Goal: Task Accomplishment & Management: Manage account settings

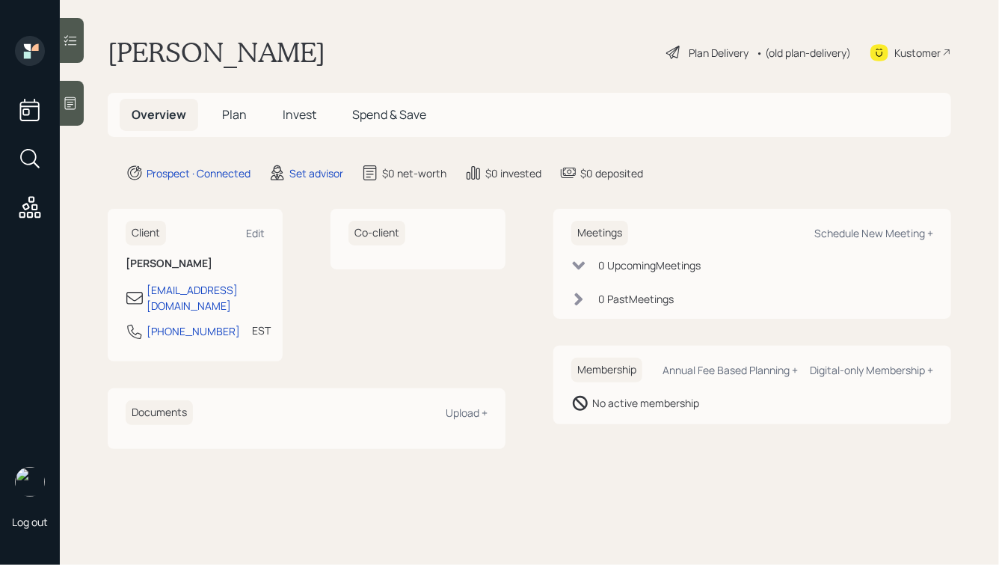
click at [64, 108] on icon at bounding box center [70, 103] width 15 height 15
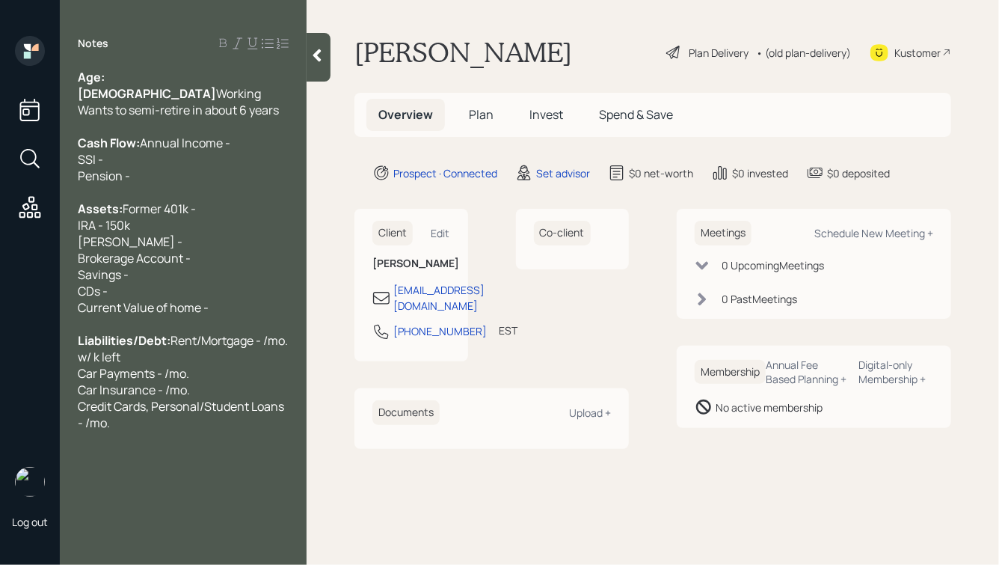
click at [180, 161] on div "Cash Flow: Annual Income - SSI - Pension -" at bounding box center [183, 159] width 211 height 49
click at [147, 83] on div "Age: [DEMOGRAPHIC_DATA] Working Wants to semi-retire in about 6 years" at bounding box center [183, 93] width 211 height 49
click at [191, 167] on div "Cash Flow: Annual Income - SSI - Pension -" at bounding box center [183, 159] width 211 height 49
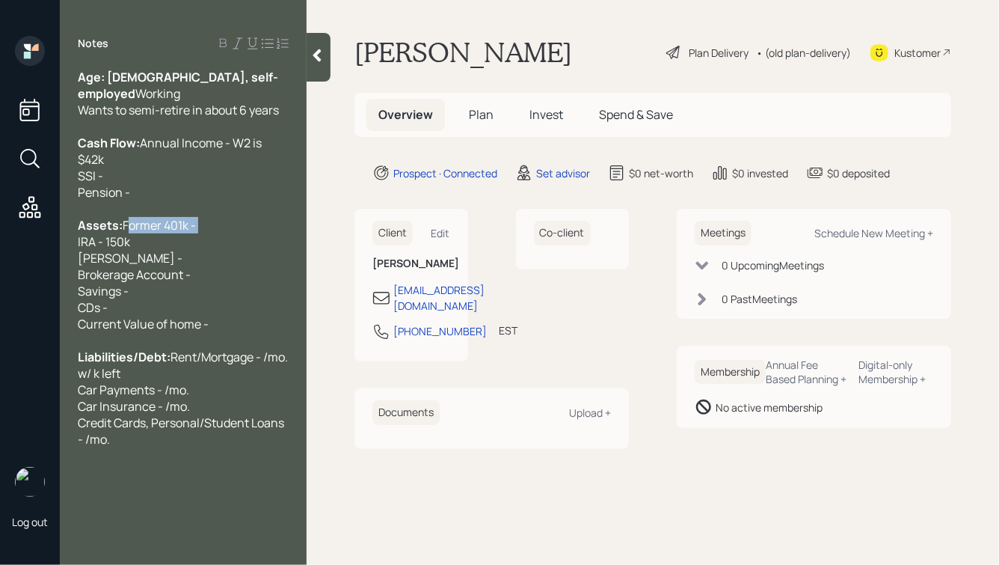
drag, startPoint x: 165, startPoint y: 241, endPoint x: 75, endPoint y: 243, distance: 89.8
click at [75, 243] on div "Age: [DEMOGRAPHIC_DATA], self-employed Working Wants to semi-retire in about 6 …" at bounding box center [183, 258] width 247 height 378
click at [151, 257] on div "Assets: Former 401k - IRA - 150k [PERSON_NAME] - Brokerage Account - Savings - …" at bounding box center [183, 274] width 211 height 115
click at [79, 261] on span "Former 401k - IRA - 150k [PERSON_NAME] - Brokerage Account - Savings - CDs - Cu…" at bounding box center [143, 274] width 131 height 115
drag, startPoint x: 141, startPoint y: 259, endPoint x: 126, endPoint y: 259, distance: 14.2
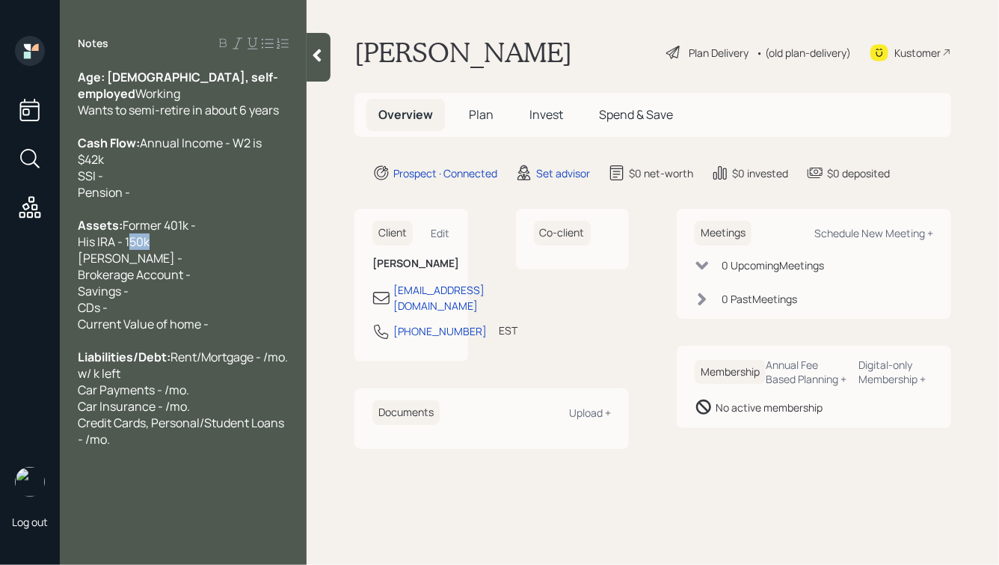
click at [126, 259] on span "Former 401k - His IRA - 150k [PERSON_NAME] - Brokerage Account - Savings - CDs …" at bounding box center [143, 274] width 131 height 115
click at [167, 262] on div "Assets: Former 401k - His IRA - $79k [PERSON_NAME] - Brokerage Account - Saving…" at bounding box center [183, 274] width 211 height 115
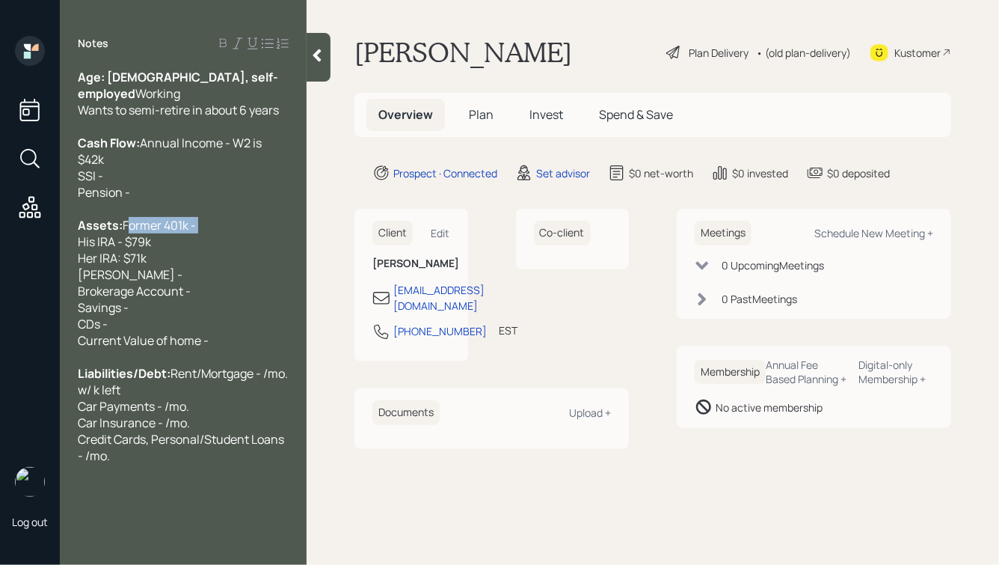
drag, startPoint x: 161, startPoint y: 246, endPoint x: 54, endPoint y: 245, distance: 106.9
click at [54, 245] on div "Log out Notes Age: [DEMOGRAPHIC_DATA], self-employed Working Wants to semi-reti…" at bounding box center [499, 282] width 999 height 565
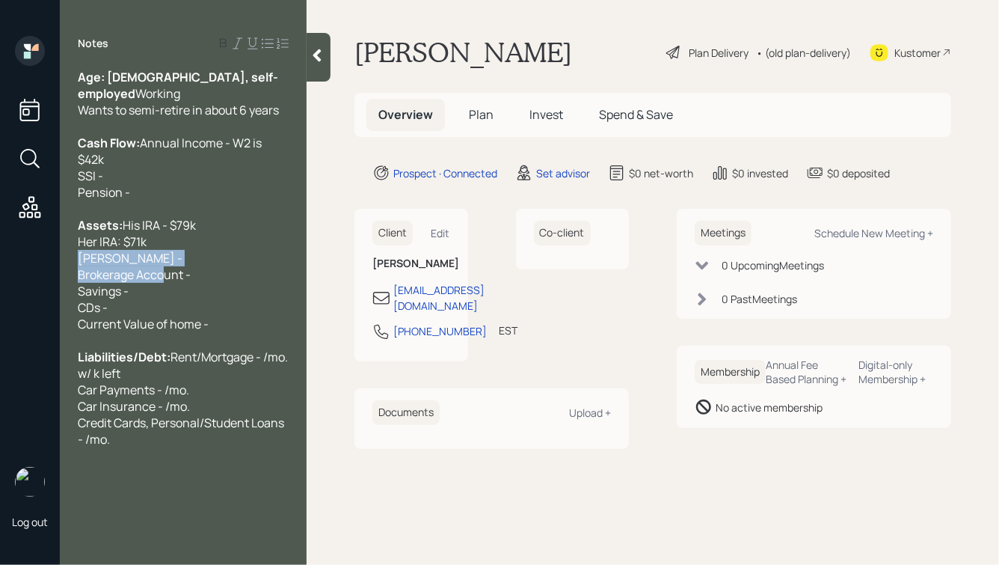
drag, startPoint x: 200, startPoint y: 292, endPoint x: 67, endPoint y: 282, distance: 133.5
click at [67, 282] on div "Age: [DEMOGRAPHIC_DATA], self-employed Working Wants to semi-retire in about 6 …" at bounding box center [183, 258] width 247 height 378
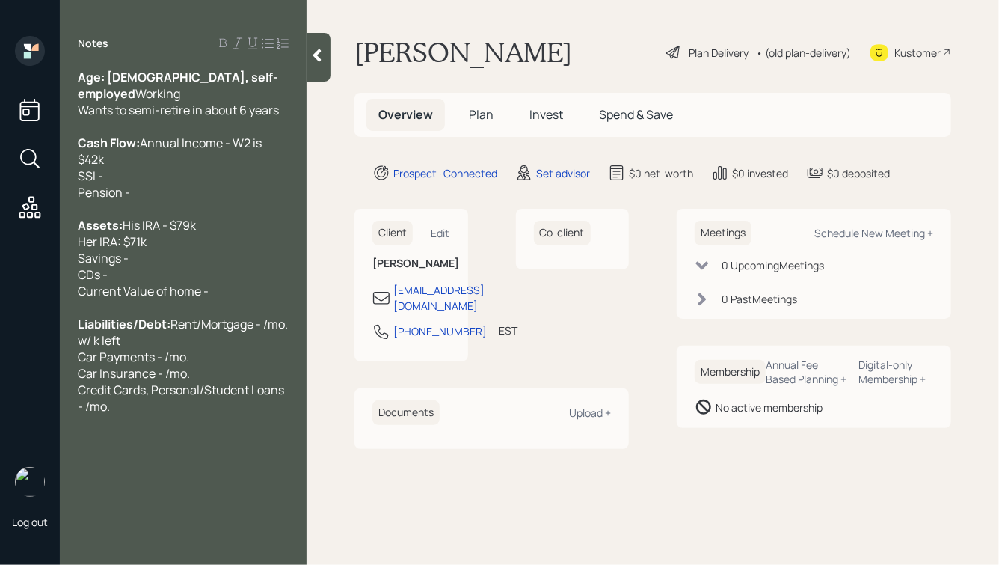
click at [135, 299] on div "Her IRA: $71k Savings - CDs - Current Value of home -" at bounding box center [183, 266] width 211 height 66
click at [224, 79] on div "Age: [DEMOGRAPHIC_DATA], self-employed Working Wants to semi-retire in about 6 …" at bounding box center [183, 93] width 211 height 49
click at [147, 280] on div "Her IRA: $71k Savings - CDs - Current Value of home -" at bounding box center [183, 266] width 211 height 66
drag, startPoint x: 114, startPoint y: 298, endPoint x: 58, endPoint y: 298, distance: 56.8
click at [58, 298] on div "Log out Notes Age: [DEMOGRAPHIC_DATA], self-employed, married Working Wants to …" at bounding box center [499, 282] width 999 height 565
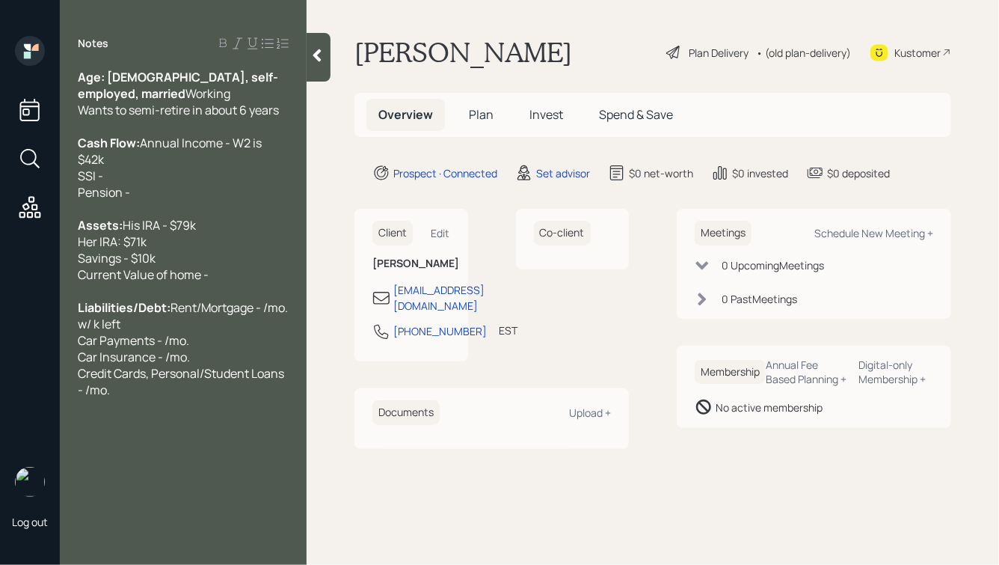
click at [222, 283] on div "Her IRA: $71k Savings - $10k Current Value of home -" at bounding box center [183, 257] width 211 height 49
drag, startPoint x: 110, startPoint y: 345, endPoint x: 76, endPoint y: 345, distance: 34.4
click at [76, 345] on div "Age: [DEMOGRAPHIC_DATA], self-employed, married Working Wants to semi-retire in…" at bounding box center [183, 233] width 247 height 329
click at [227, 283] on div "Her IRA: $71k Savings - $10k Current Value of home -" at bounding box center [183, 257] width 211 height 49
drag, startPoint x: 142, startPoint y: 344, endPoint x: 217, endPoint y: 337, distance: 75.2
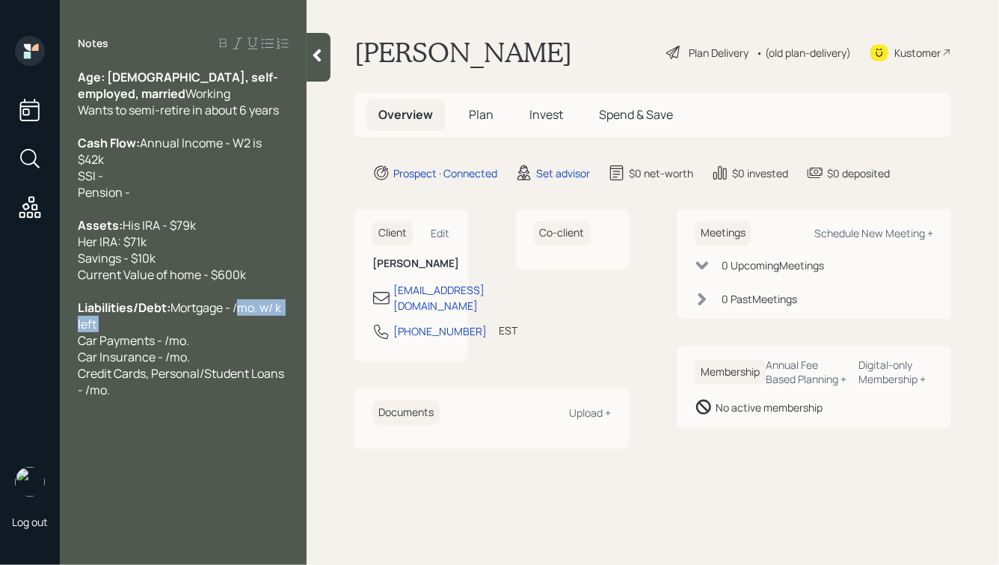
click at [217, 337] on div "Liabilities/Debt: Mortgage - /mo. w/ k left Car Payments - /mo. Car Insurance -…" at bounding box center [183, 348] width 211 height 99
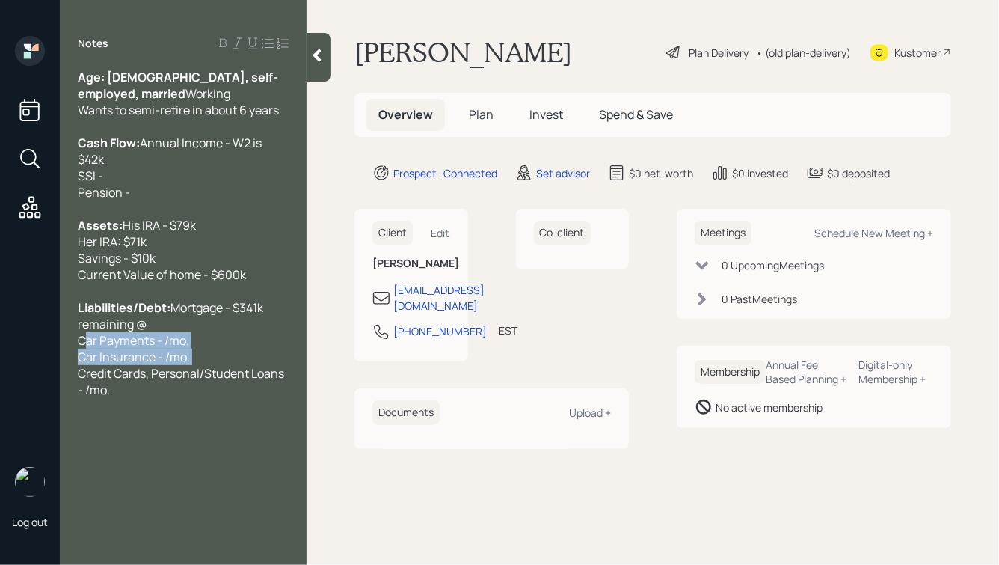
drag, startPoint x: 215, startPoint y: 379, endPoint x: 34, endPoint y: 358, distance: 181.4
click at [34, 358] on div "Log out Notes Age: [DEMOGRAPHIC_DATA], self-employed, married Working Wants to …" at bounding box center [499, 282] width 999 height 565
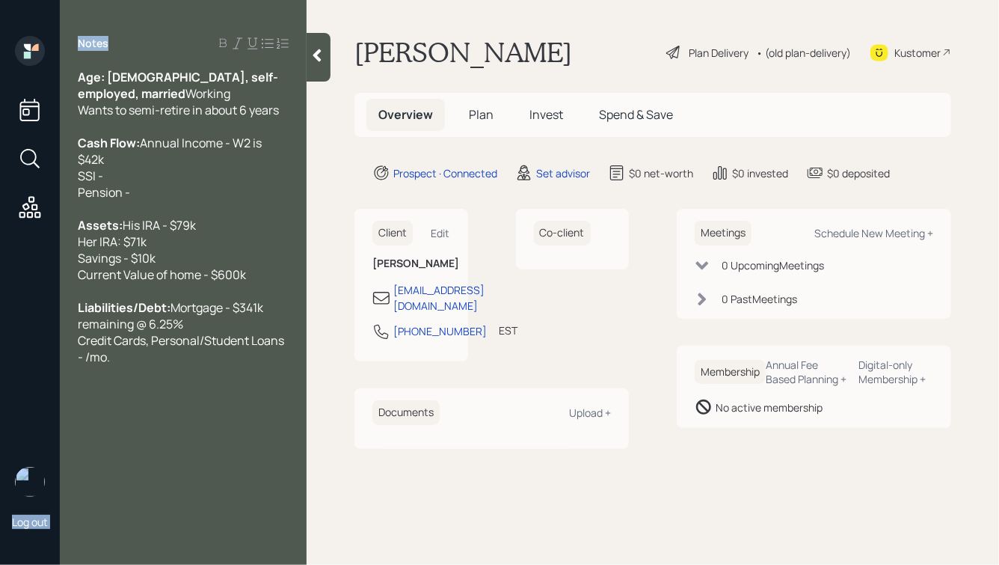
drag, startPoint x: 181, startPoint y: 387, endPoint x: 55, endPoint y: 351, distance: 131.2
click at [55, 351] on div "Log out Notes Age: [DEMOGRAPHIC_DATA], self-employed, married Working Wants to …" at bounding box center [499, 282] width 999 height 565
click at [82, 360] on span "Mortgage - $341k remaining @ 6.25% Credit Cards, Personal/Student Loans - /mo." at bounding box center [182, 332] width 209 height 66
drag, startPoint x: 123, startPoint y: 381, endPoint x: 62, endPoint y: 370, distance: 62.3
click at [62, 365] on div "Age: [DEMOGRAPHIC_DATA], self-employed, married Working Wants to semi-retire in…" at bounding box center [183, 217] width 247 height 296
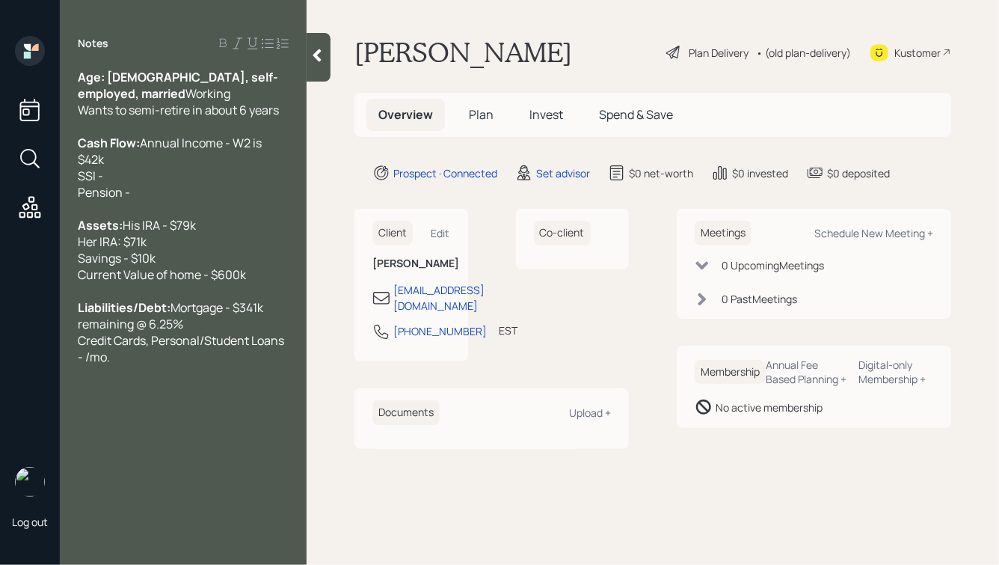
drag, startPoint x: 150, startPoint y: 365, endPoint x: 173, endPoint y: 387, distance: 31.7
click at [171, 387] on div "Notes Age: [DEMOGRAPHIC_DATA], self-employed, married Working Wants to semi-ret…" at bounding box center [183, 291] width 247 height 511
drag, startPoint x: 155, startPoint y: 365, endPoint x: 57, endPoint y: 364, distance: 98.0
click at [57, 364] on div "Log out Notes Age: [DEMOGRAPHIC_DATA], self-employed, married Working Wants to …" at bounding box center [499, 282] width 999 height 565
click at [240, 349] on div "Student loan: $80k @ 8%" at bounding box center [183, 340] width 211 height 16
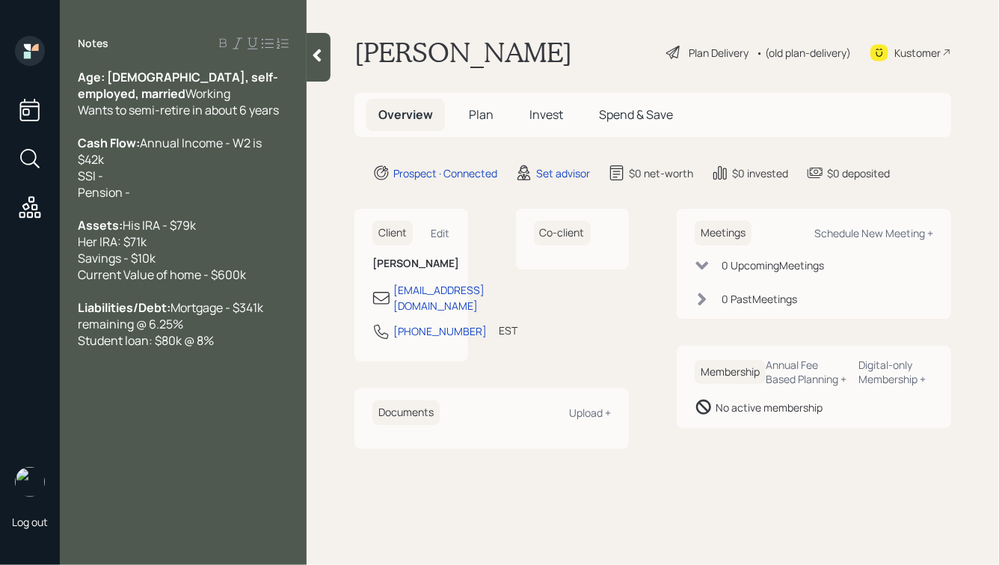
click at [233, 160] on div "Cash Flow: Annual Income - W2 is $42k SSI - Pension -" at bounding box center [183, 168] width 211 height 66
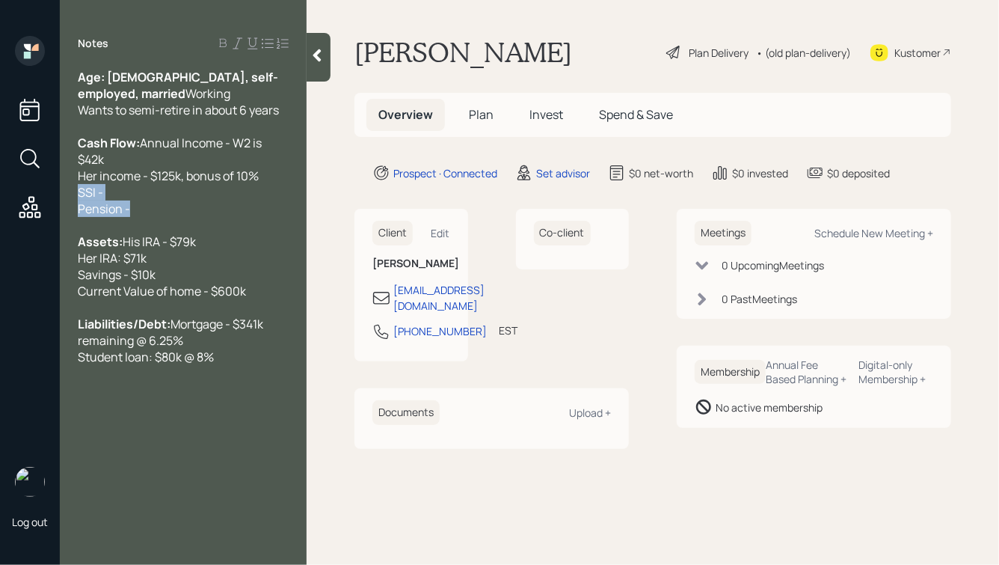
drag, startPoint x: 138, startPoint y: 209, endPoint x: 72, endPoint y: 192, distance: 68.6
click at [72, 192] on div "Age: [DEMOGRAPHIC_DATA], self-employed, married Working Wants to semi-retire in…" at bounding box center [183, 217] width 247 height 296
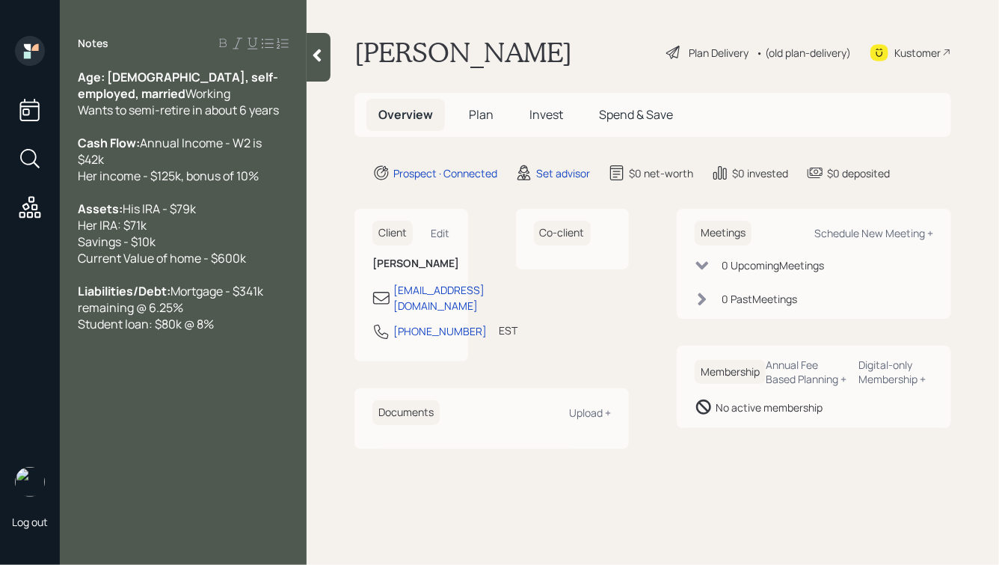
click at [264, 76] on div "Age: [DEMOGRAPHIC_DATA], self-employed, married Working Wants to semi-retire in…" at bounding box center [183, 93] width 211 height 49
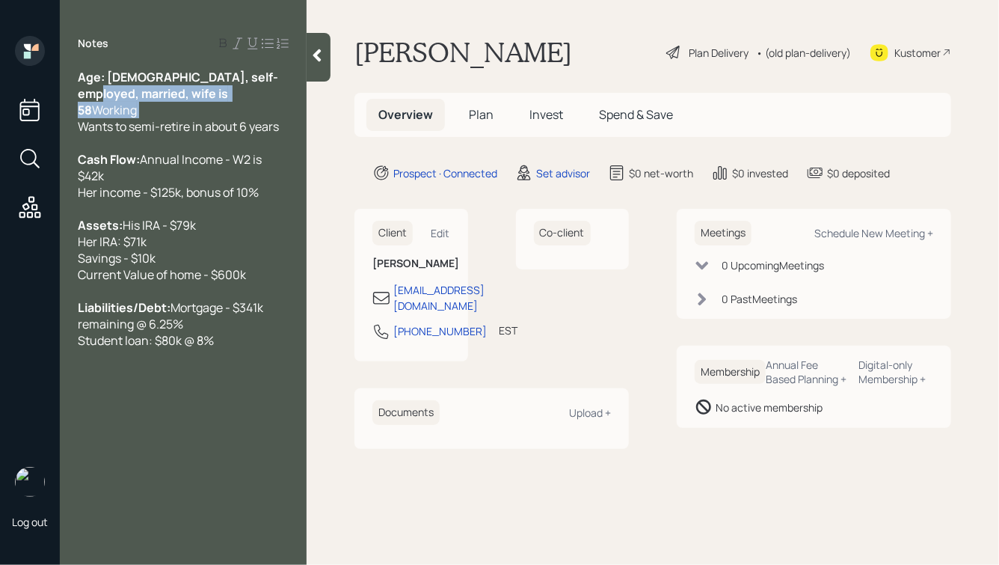
drag, startPoint x: 154, startPoint y: 113, endPoint x: 19, endPoint y: 99, distance: 136.0
click at [19, 99] on div "Log out Notes Age: [DEMOGRAPHIC_DATA], self-employed, married, wife is 58 Worki…" at bounding box center [499, 282] width 999 height 565
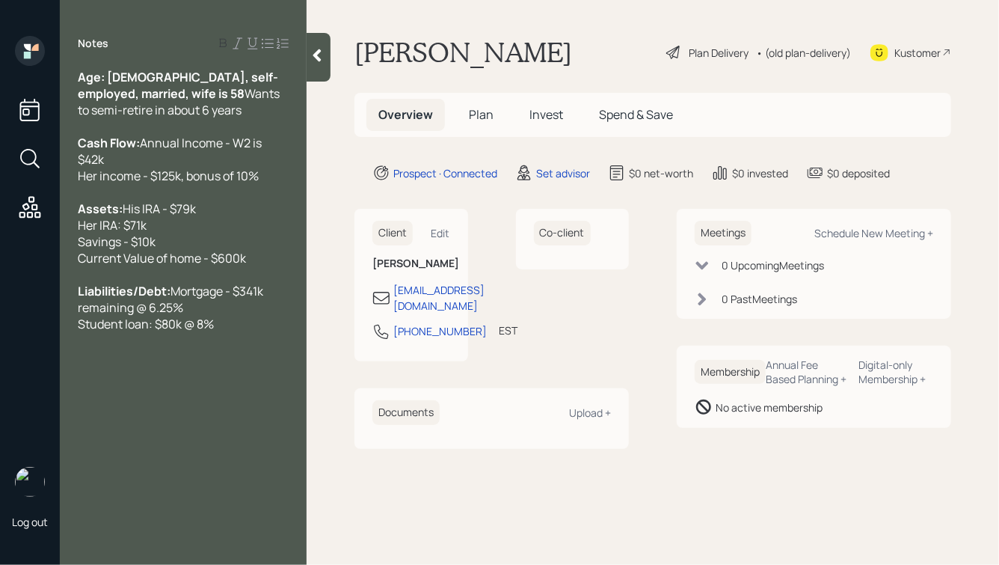
click at [274, 183] on div "Her income - $125k, bonus of 10%" at bounding box center [183, 176] width 211 height 16
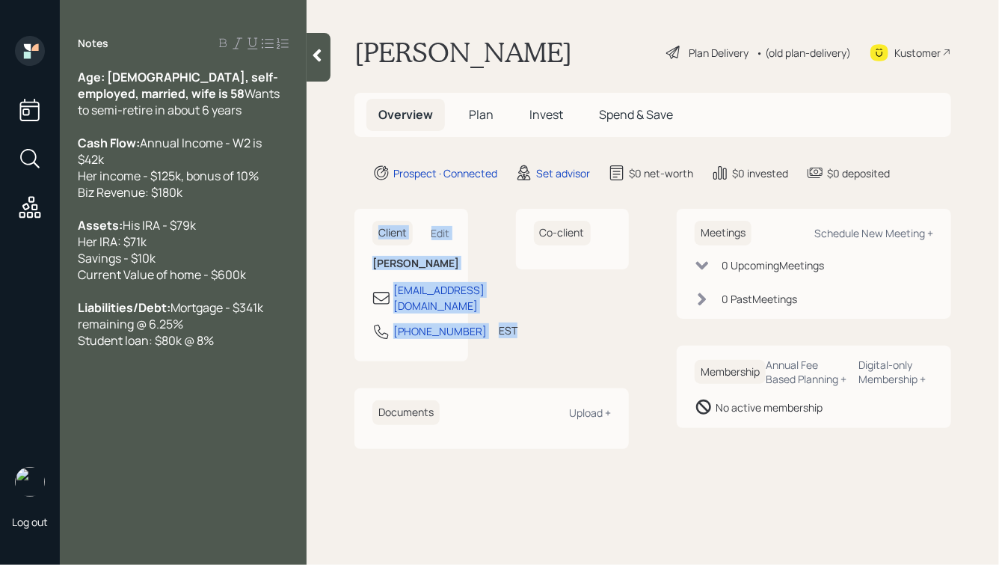
drag, startPoint x: 460, startPoint y: 348, endPoint x: 341, endPoint y: 191, distance: 196.4
click at [341, 191] on main "[PERSON_NAME] Plan Delivery • (old plan-delivery) Kustomer Overview Plan Invest…" at bounding box center [653, 282] width 693 height 565
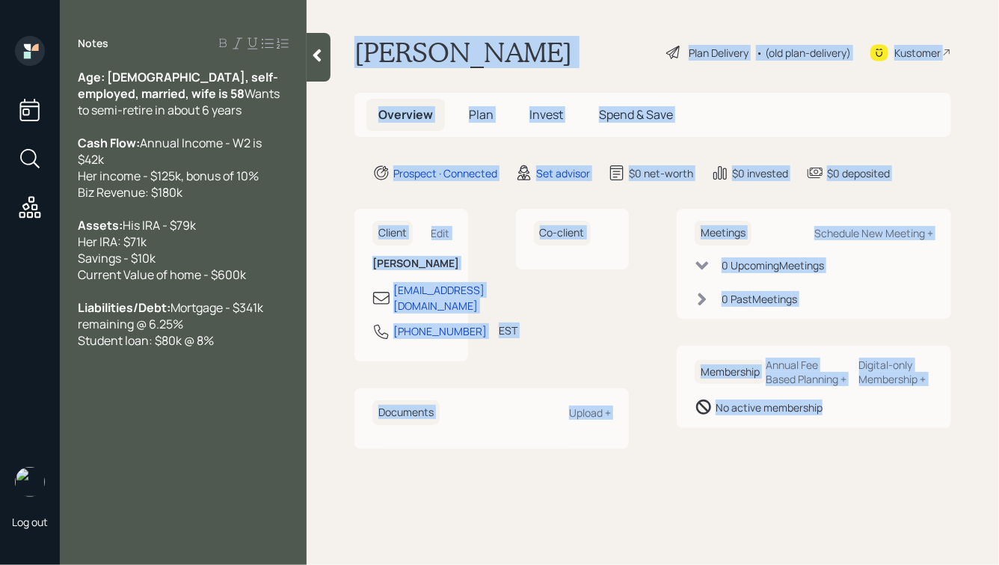
drag, startPoint x: 354, startPoint y: 44, endPoint x: 833, endPoint y: 471, distance: 641.4
click at [834, 471] on main "[PERSON_NAME] Plan Delivery • (old plan-delivery) Kustomer Overview Plan Invest…" at bounding box center [653, 282] width 693 height 565
click at [781, 448] on div "Meetings Schedule New Meeting + 0 Upcoming Meeting s 0 Past Meeting s Membershi…" at bounding box center [814, 328] width 274 height 239
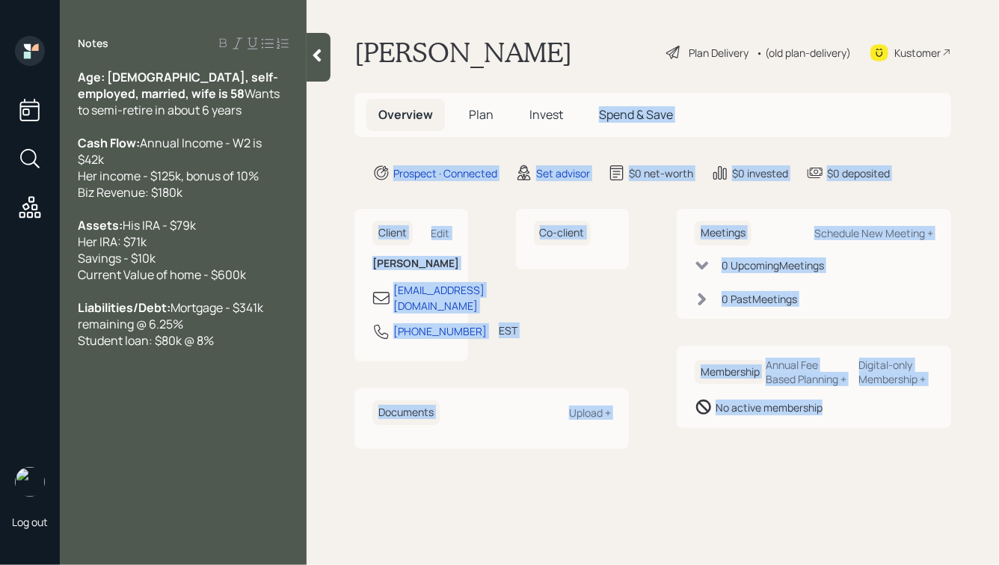
drag, startPoint x: 881, startPoint y: 435, endPoint x: 544, endPoint y: 134, distance: 451.8
click at [544, 134] on main "[PERSON_NAME] Plan Delivery • (old plan-delivery) Kustomer Overview Plan Invest…" at bounding box center [653, 282] width 693 height 565
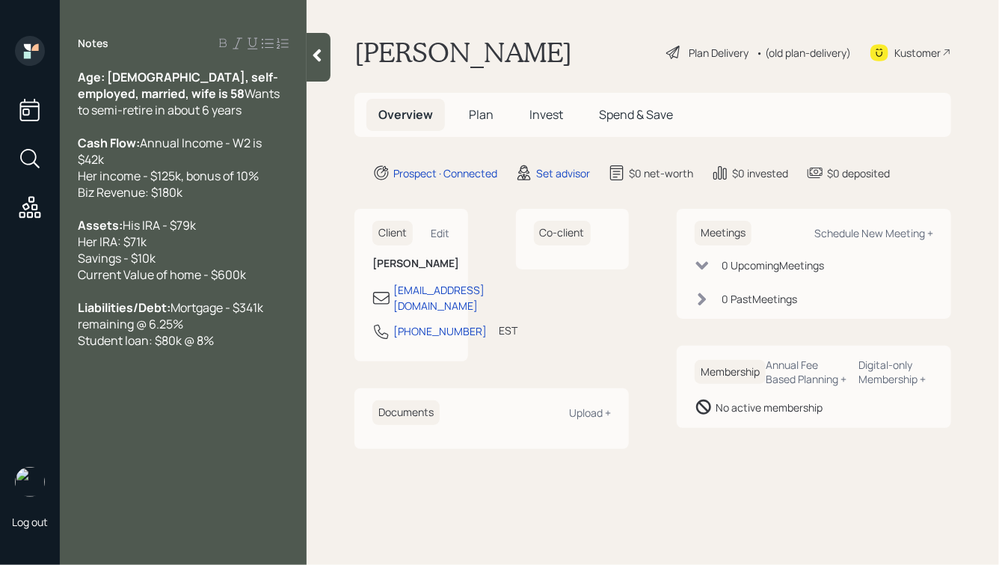
click at [414, 54] on h1 "[PERSON_NAME]" at bounding box center [463, 52] width 218 height 33
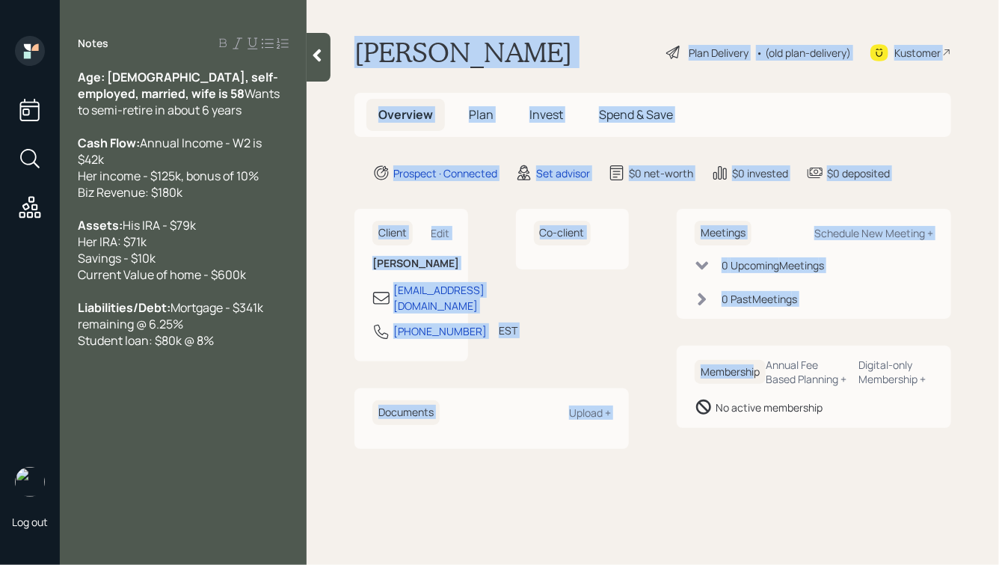
drag, startPoint x: 354, startPoint y: 46, endPoint x: 754, endPoint y: 378, distance: 519.4
click at [754, 378] on main "[PERSON_NAME] Plan Delivery • (old plan-delivery) Kustomer Overview Plan Invest…" at bounding box center [653, 282] width 693 height 565
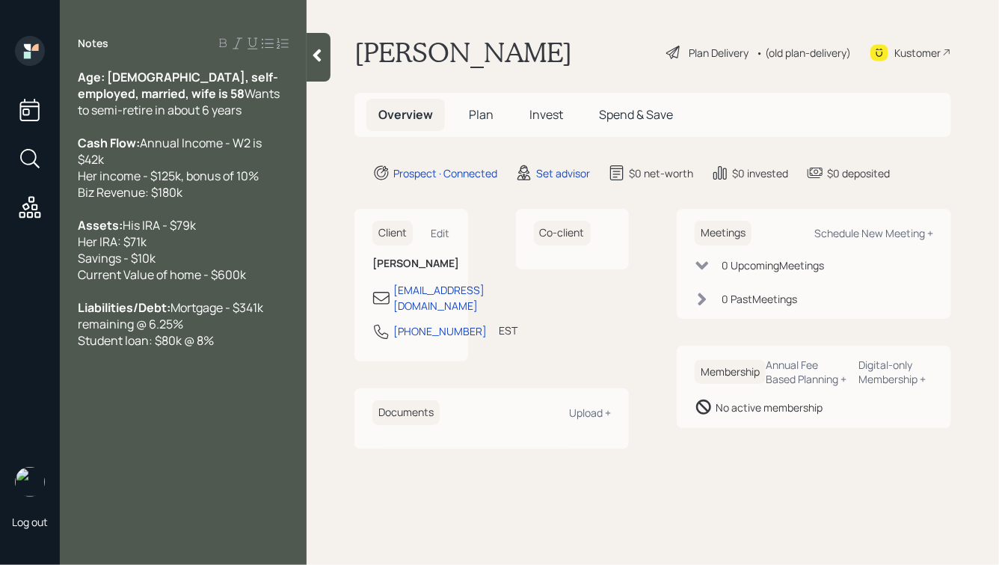
click at [833, 416] on div "No active membership" at bounding box center [814, 407] width 239 height 18
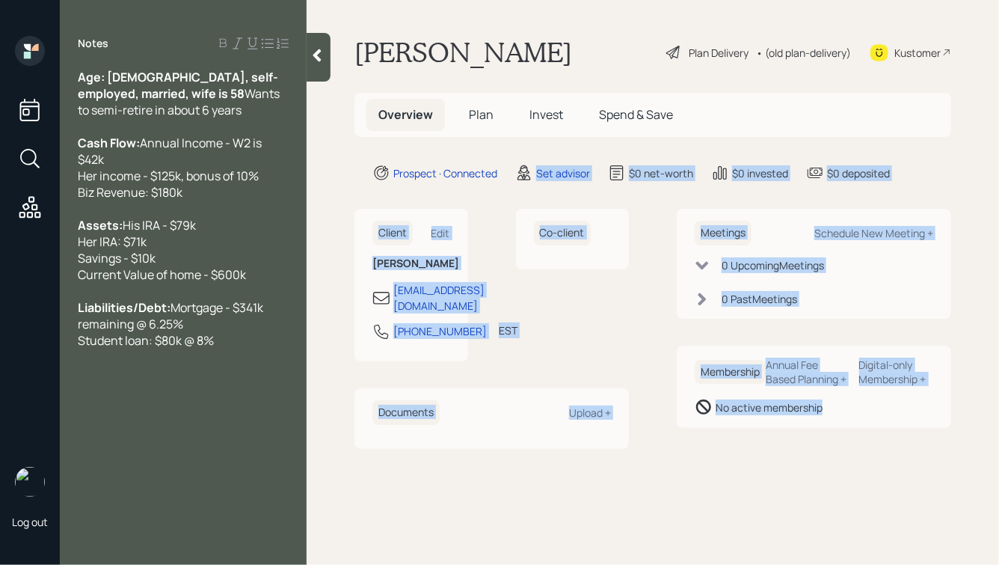
drag, startPoint x: 851, startPoint y: 432, endPoint x: 500, endPoint y: 44, distance: 523.6
click at [500, 44] on main "[PERSON_NAME] Plan Delivery • (old plan-delivery) Kustomer Overview Plan Invest…" at bounding box center [653, 282] width 693 height 565
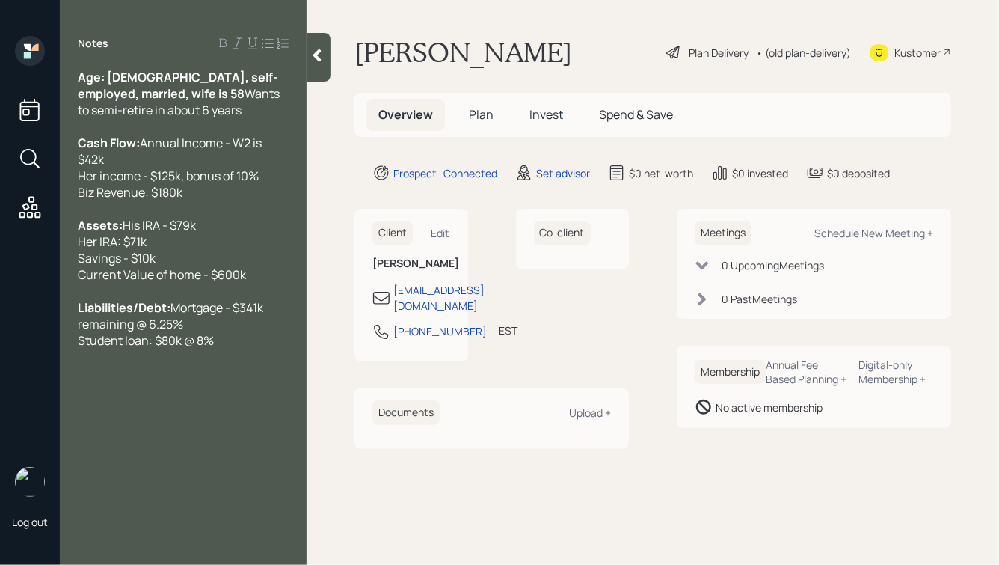
click at [451, 54] on h1 "[PERSON_NAME]" at bounding box center [463, 52] width 218 height 33
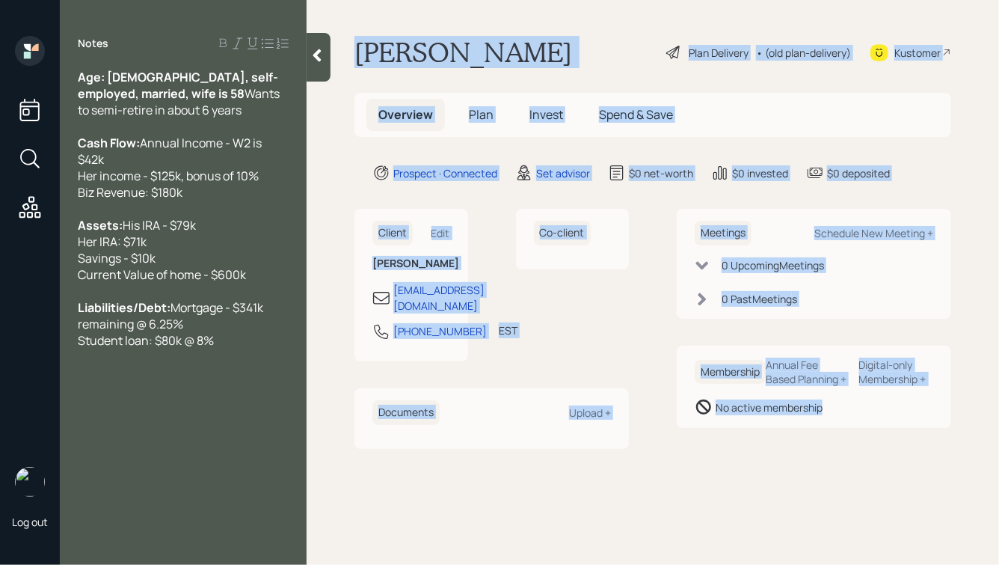
drag, startPoint x: 355, startPoint y: 51, endPoint x: 868, endPoint y: 451, distance: 650.0
click at [868, 451] on main "[PERSON_NAME] Plan Delivery • (old plan-delivery) Kustomer Overview Plan Invest…" at bounding box center [653, 282] width 693 height 565
click at [868, 448] on div "Meetings Schedule New Meeting + 0 Upcoming Meeting s 0 Past Meeting s Membershi…" at bounding box center [814, 328] width 274 height 239
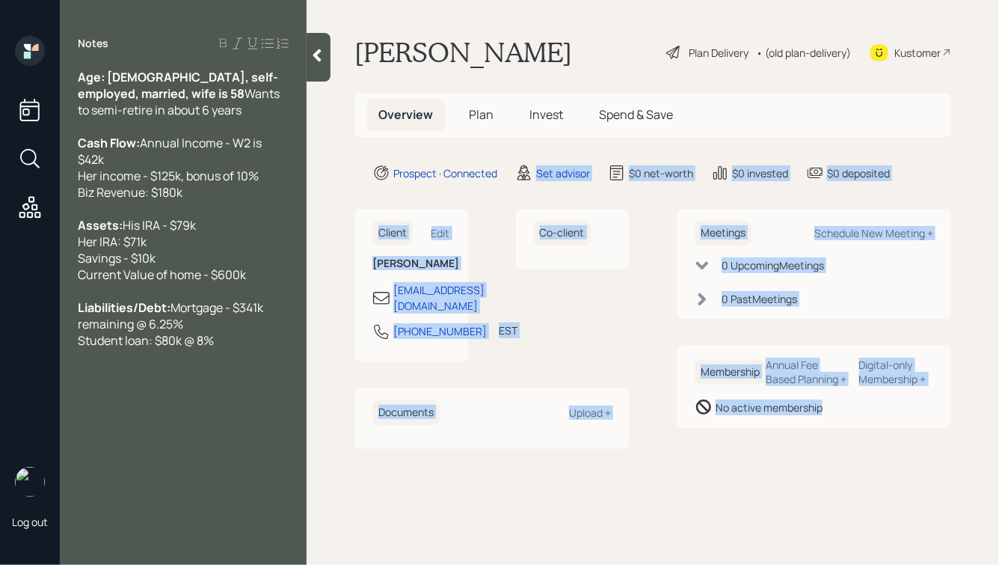
drag, startPoint x: 895, startPoint y: 445, endPoint x: 530, endPoint y: 86, distance: 511.9
click at [532, 87] on main "[PERSON_NAME] Plan Delivery • (old plan-delivery) Kustomer Overview Plan Invest…" at bounding box center [653, 282] width 693 height 565
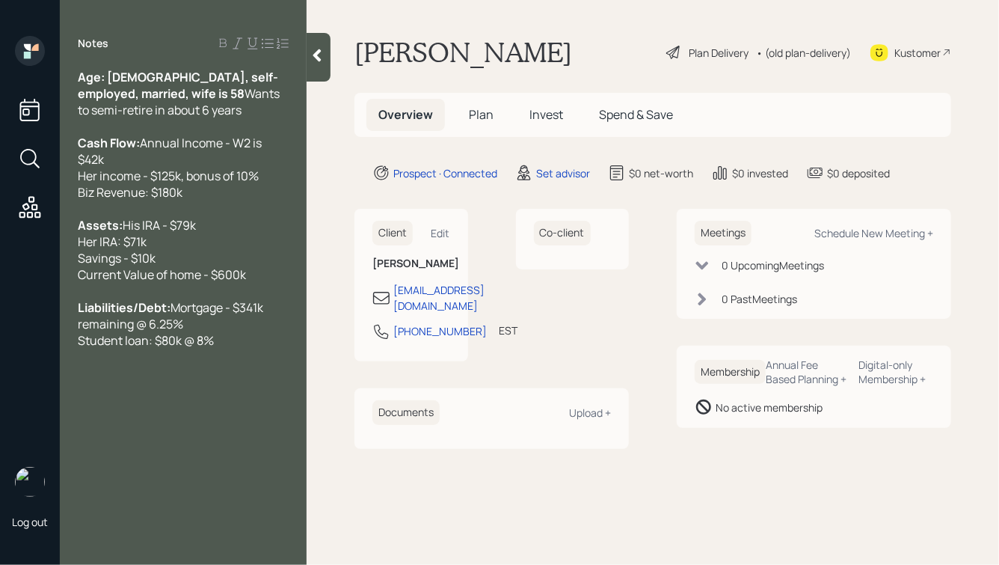
click at [427, 55] on h1 "[PERSON_NAME]" at bounding box center [463, 52] width 218 height 33
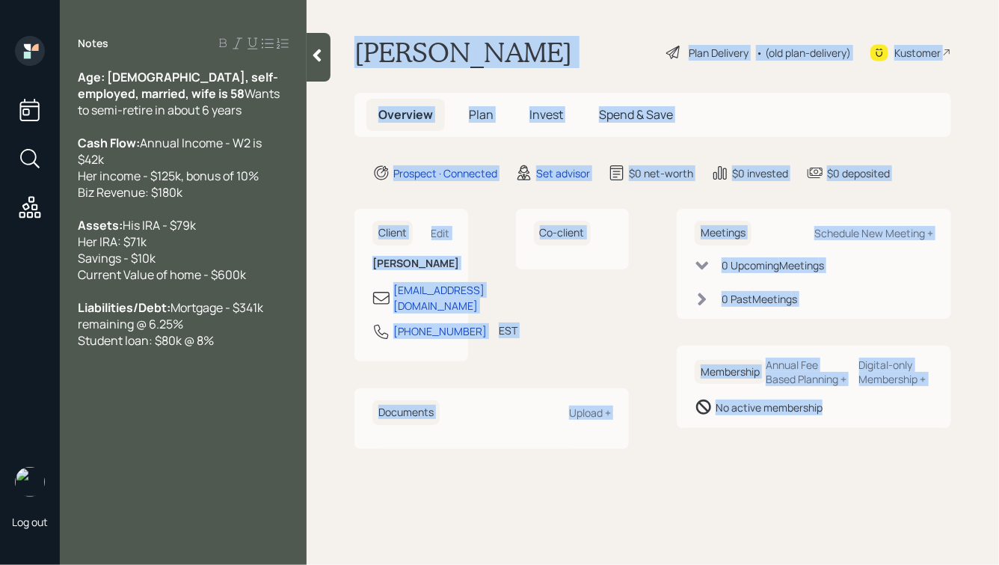
drag, startPoint x: 355, startPoint y: 46, endPoint x: 841, endPoint y: 441, distance: 626.2
click at [841, 441] on main "[PERSON_NAME] Plan Delivery • (old plan-delivery) Kustomer Overview Plan Invest…" at bounding box center [653, 282] width 693 height 565
click at [841, 428] on div "Membership Annual Fee Based Planning + Digital-only Membership + No active memb…" at bounding box center [814, 387] width 274 height 82
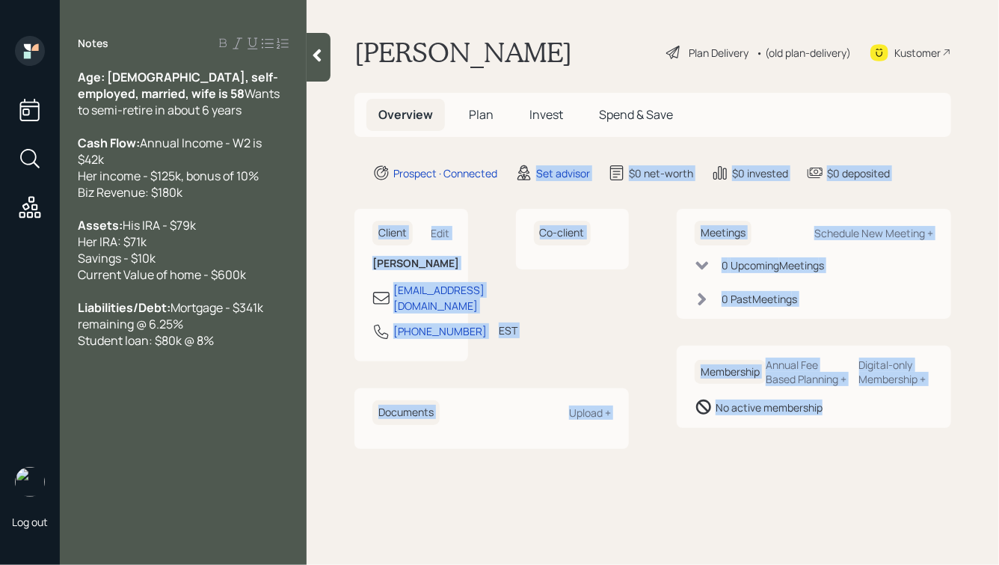
drag, startPoint x: 859, startPoint y: 427, endPoint x: 472, endPoint y: 126, distance: 490.2
click at [477, 129] on main "[PERSON_NAME] Plan Delivery • (old plan-delivery) Kustomer Overview Plan Invest…" at bounding box center [653, 282] width 693 height 565
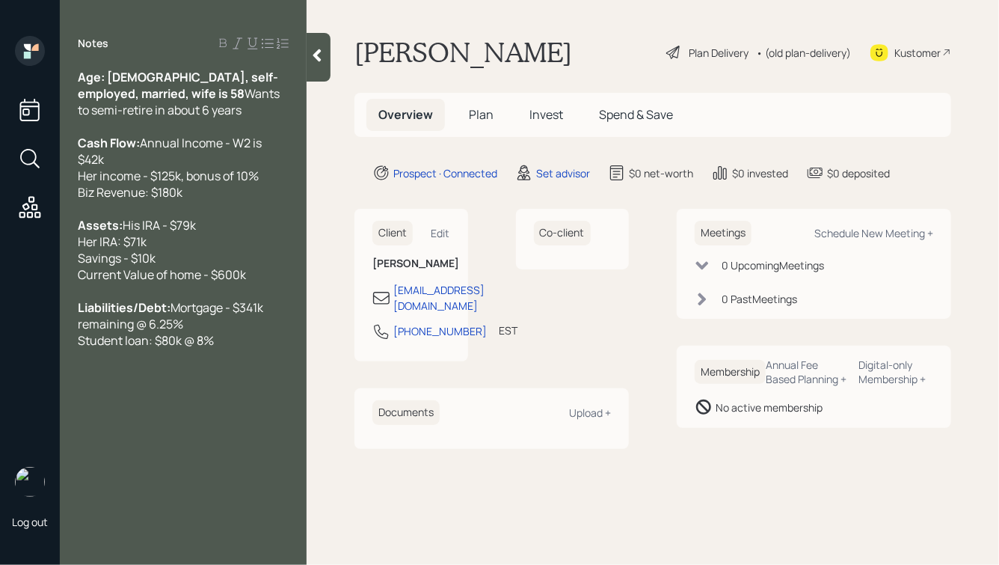
click at [409, 70] on main "[PERSON_NAME] Plan Delivery • (old plan-delivery) Kustomer Overview Plan Invest…" at bounding box center [653, 282] width 693 height 565
click at [316, 61] on icon at bounding box center [317, 55] width 15 height 15
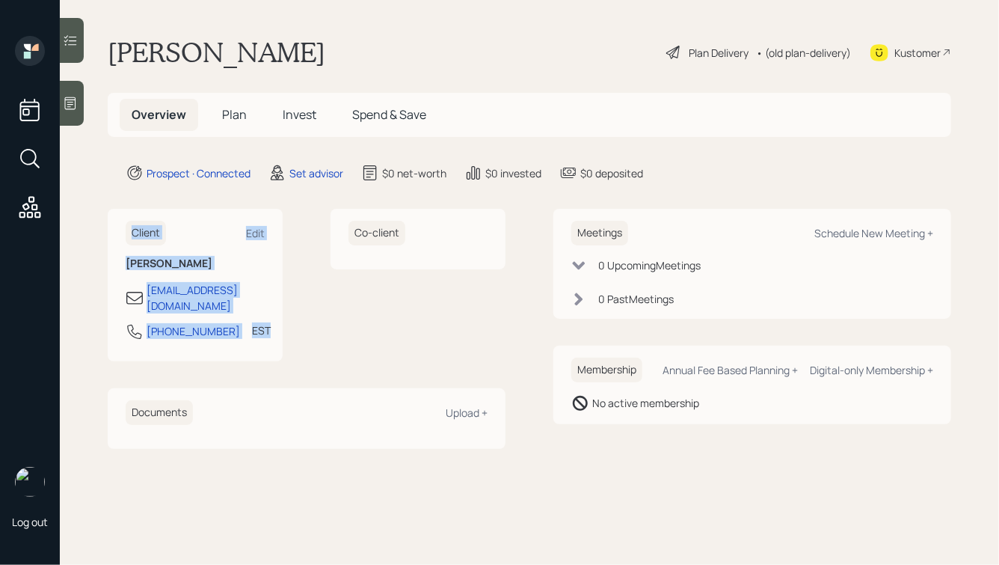
drag, startPoint x: 261, startPoint y: 316, endPoint x: 112, endPoint y: 219, distance: 177.8
click at [113, 219] on div "Client Edit [PERSON_NAME] [EMAIL_ADDRESS][DOMAIN_NAME] [PHONE_NUMBER] EST Curre…" at bounding box center [195, 285] width 175 height 153
click at [112, 219] on div "Client Edit [PERSON_NAME] [EMAIL_ADDRESS][DOMAIN_NAME] [PHONE_NUMBER] EST Curre…" at bounding box center [195, 285] width 175 height 153
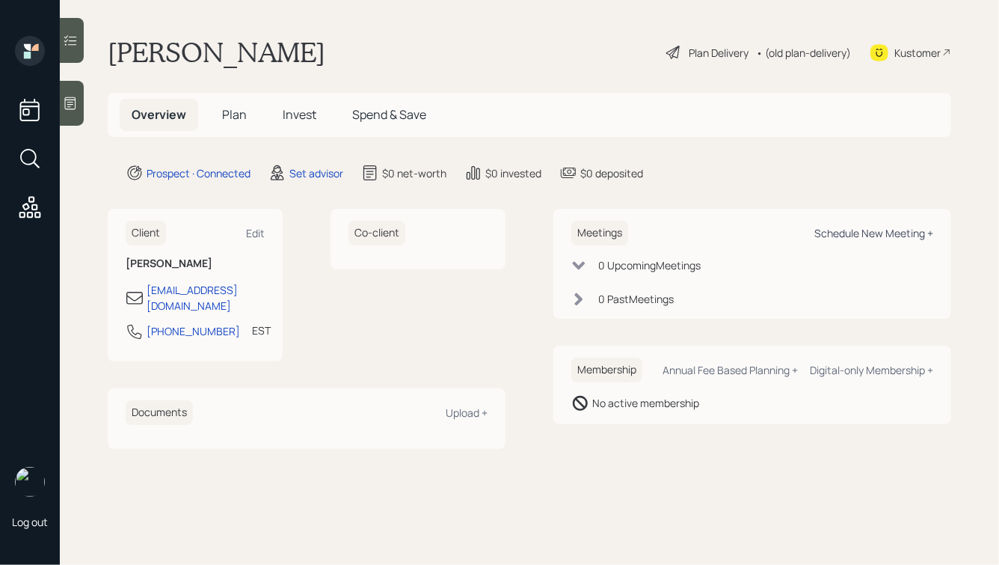
click at [859, 233] on div "Schedule New Meeting +" at bounding box center [873, 233] width 119 height 14
select select "round-[PERSON_NAME]"
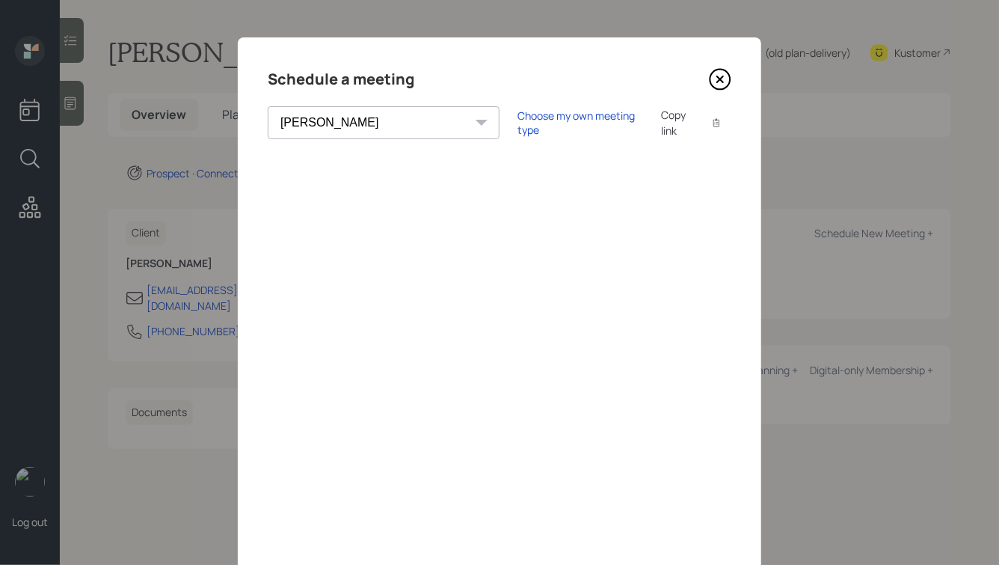
click at [722, 79] on icon at bounding box center [720, 79] width 22 height 22
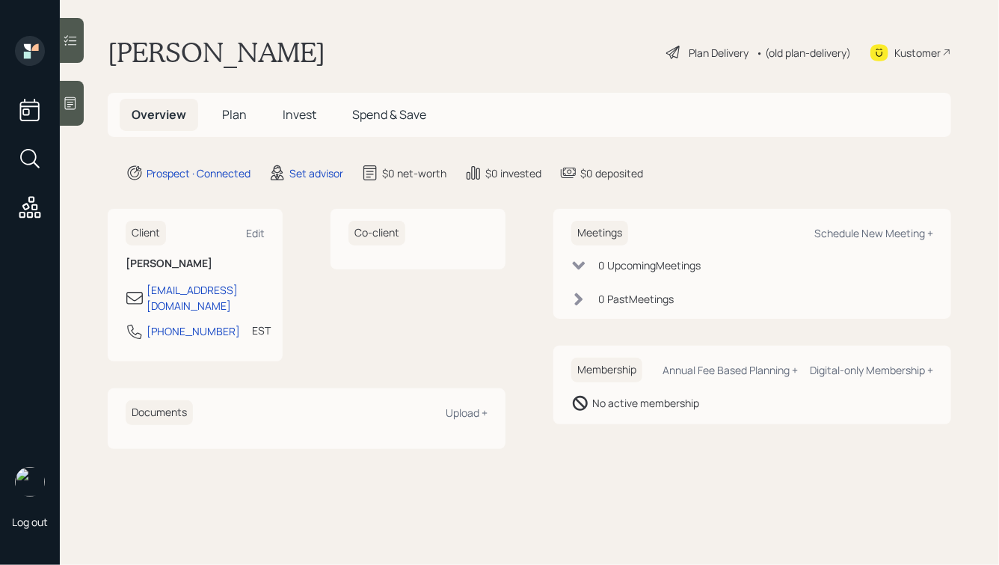
click at [69, 97] on icon at bounding box center [70, 103] width 11 height 13
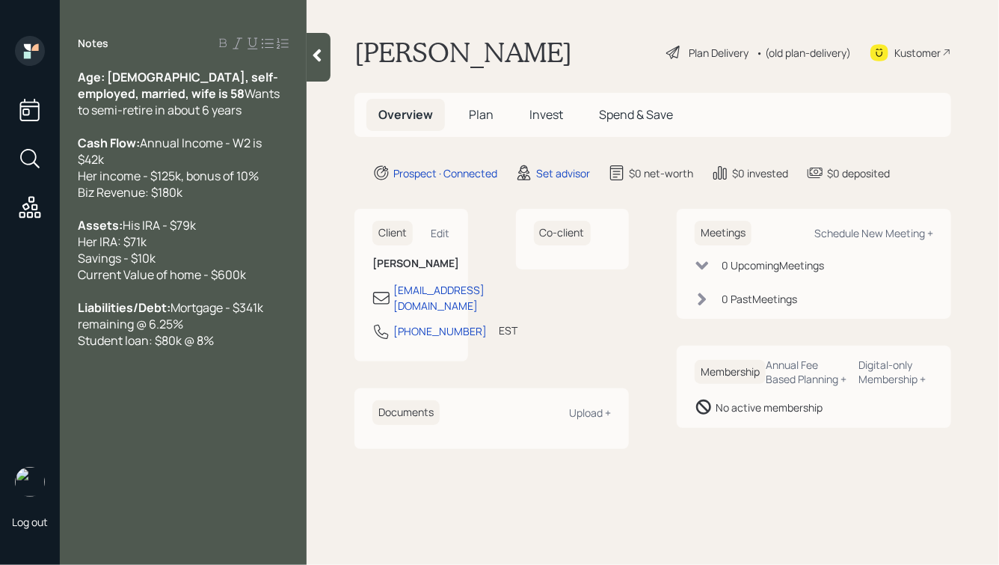
click at [144, 93] on div "Age: [DEMOGRAPHIC_DATA], self-employed, married, wife is 58 Wants to semi-retir…" at bounding box center [183, 93] width 211 height 49
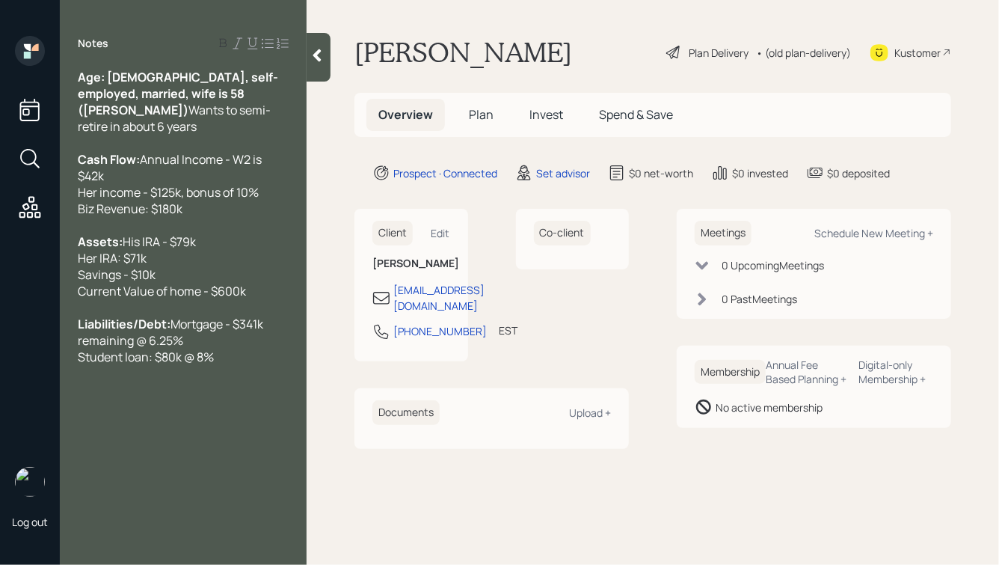
click at [325, 60] on icon at bounding box center [317, 55] width 15 height 15
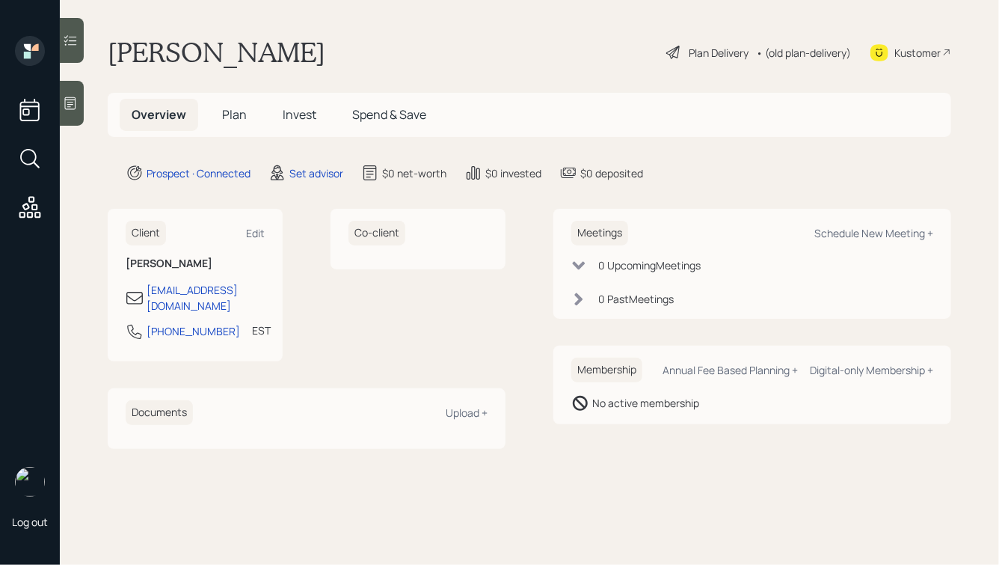
click at [76, 104] on icon at bounding box center [70, 103] width 15 height 15
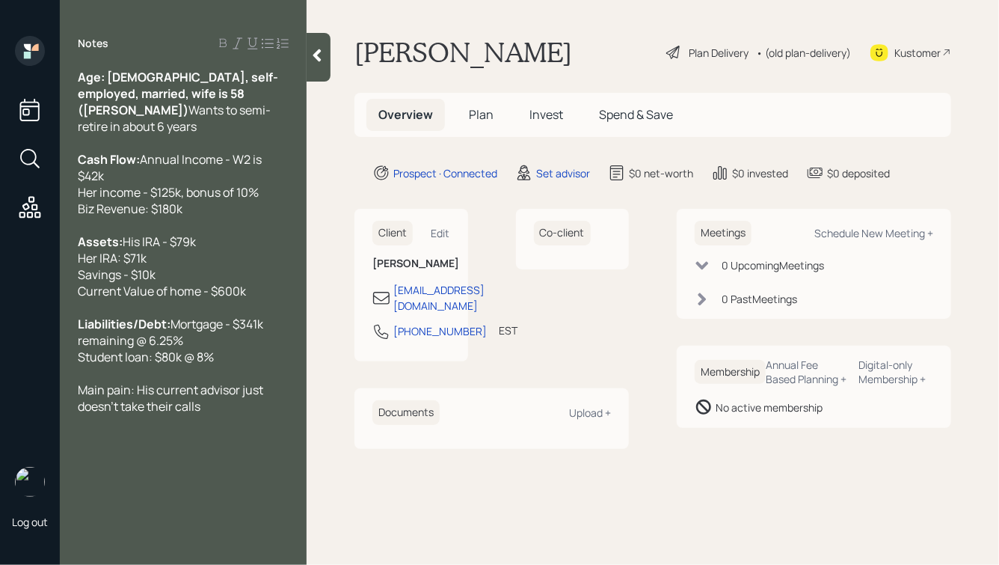
click at [319, 59] on icon at bounding box center [317, 55] width 8 height 13
